Goal: Navigation & Orientation: Go to known website

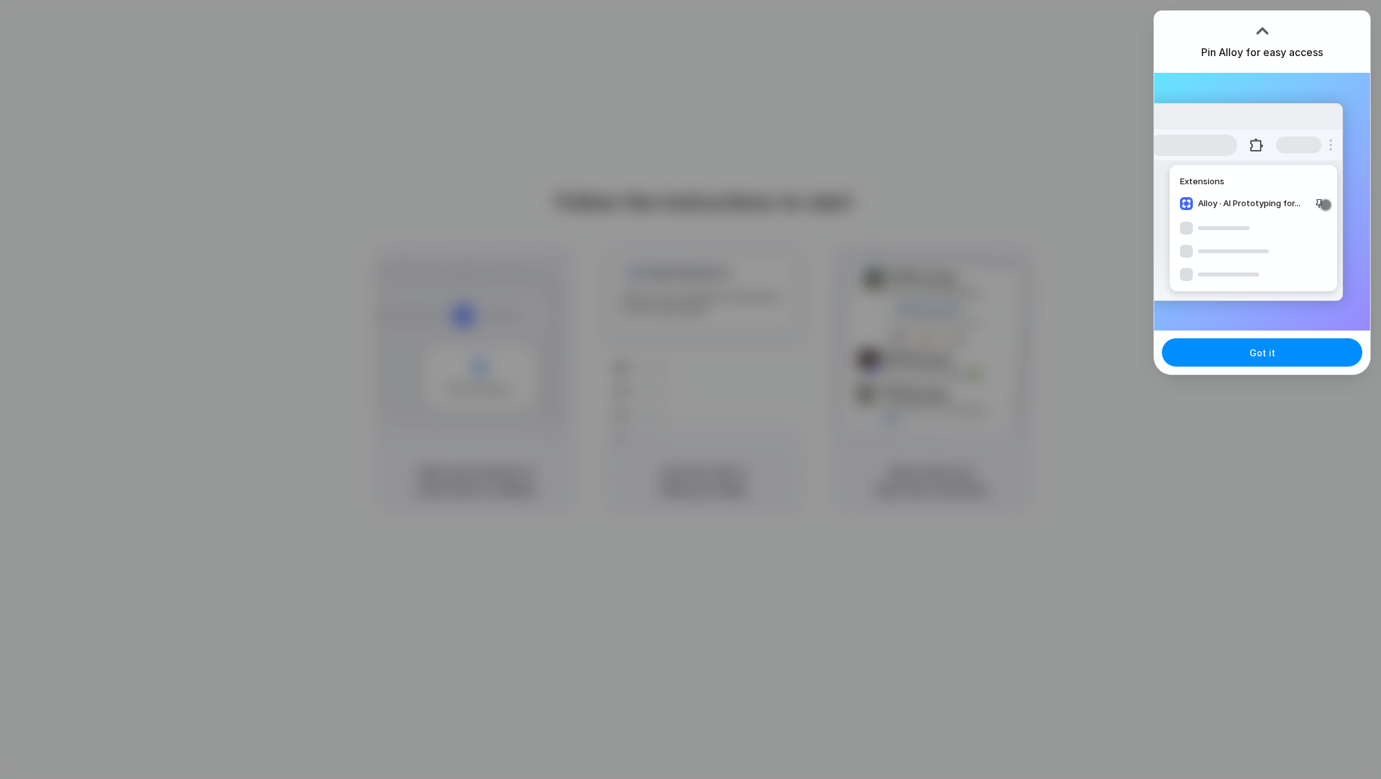
click at [1263, 25] on div at bounding box center [1262, 30] width 19 height 19
click at [1260, 353] on span "Got it" at bounding box center [1263, 353] width 26 height 14
